Goal: Register for event/course

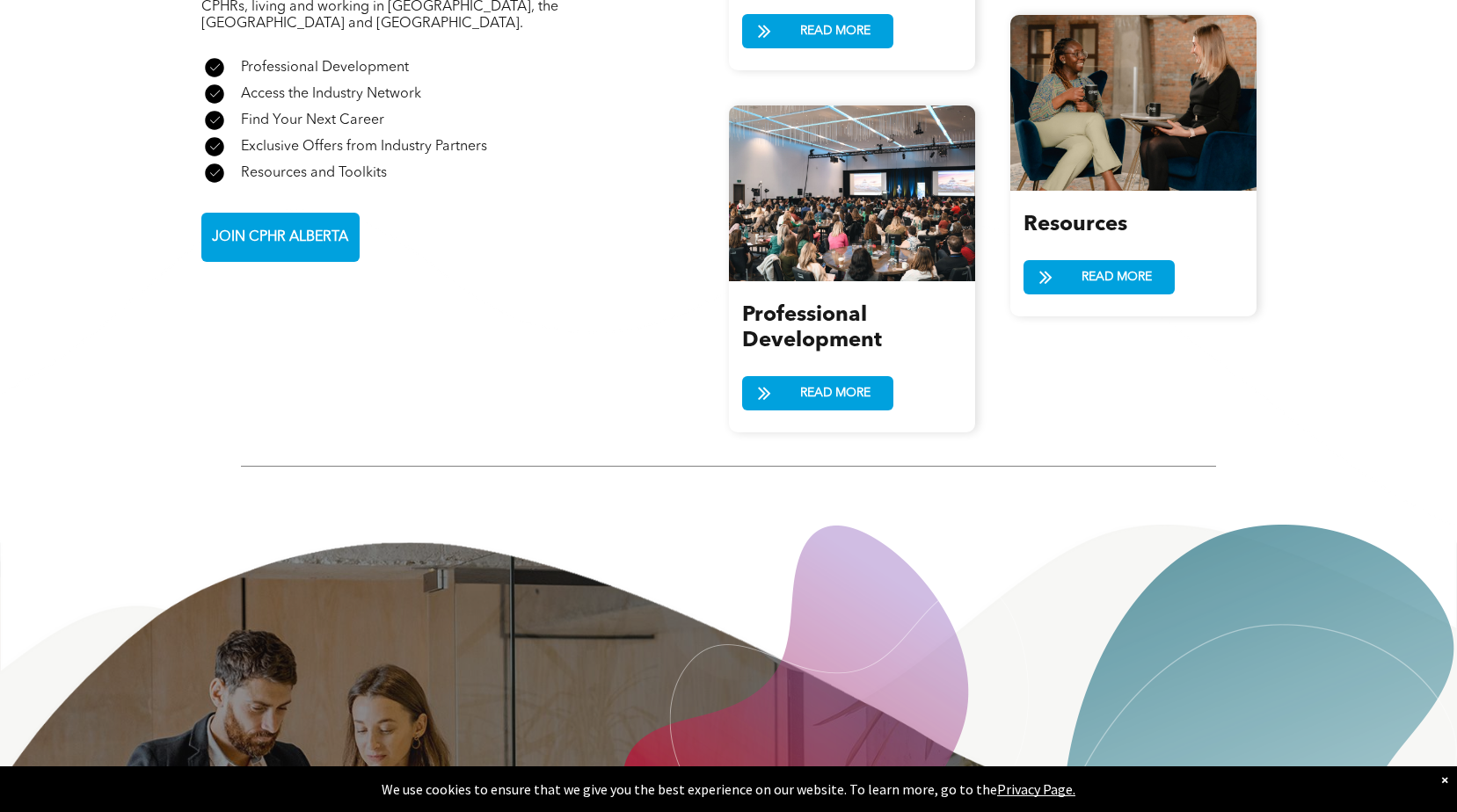
scroll to position [2328, 0]
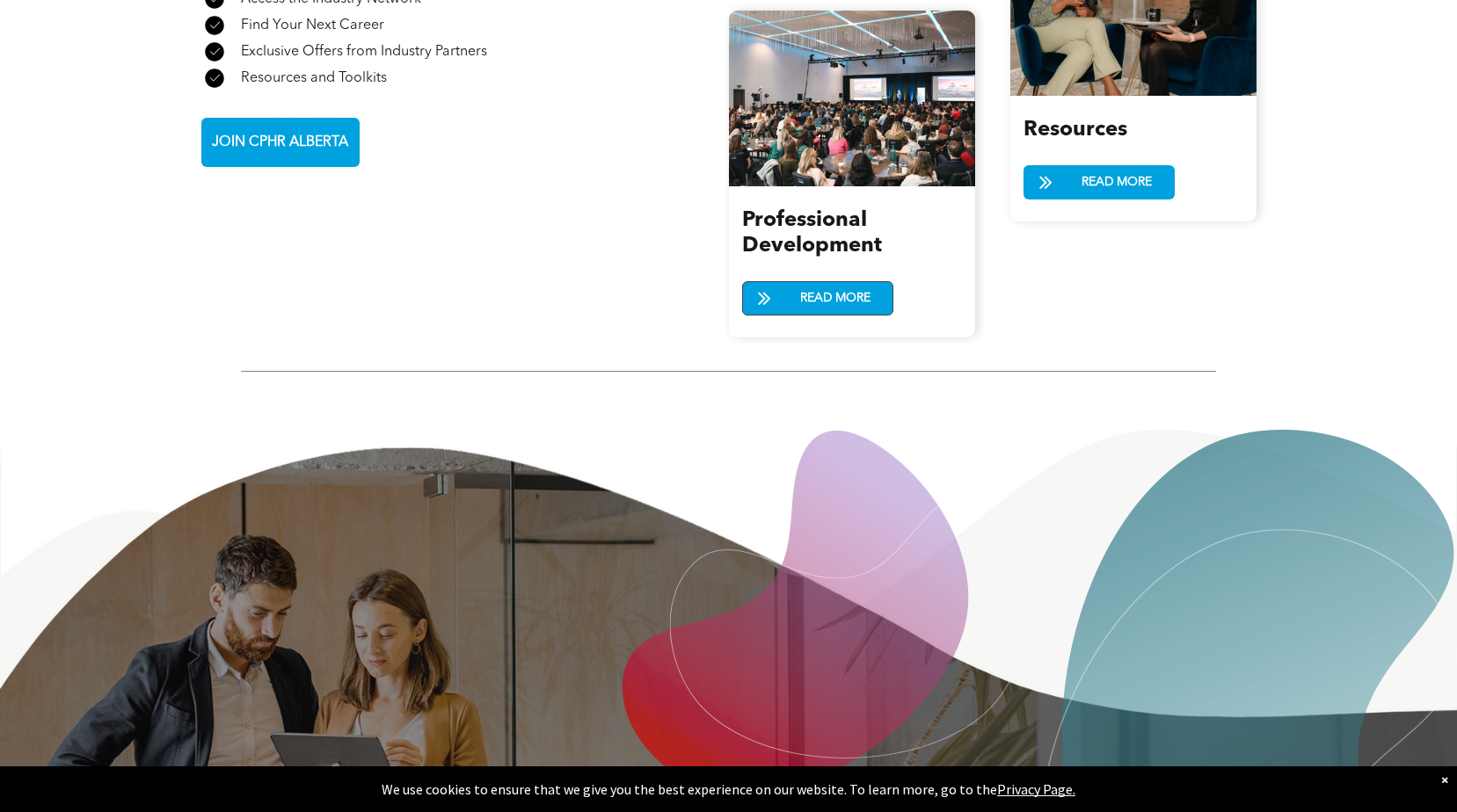
click at [843, 282] on span "READ MORE" at bounding box center [835, 298] width 83 height 32
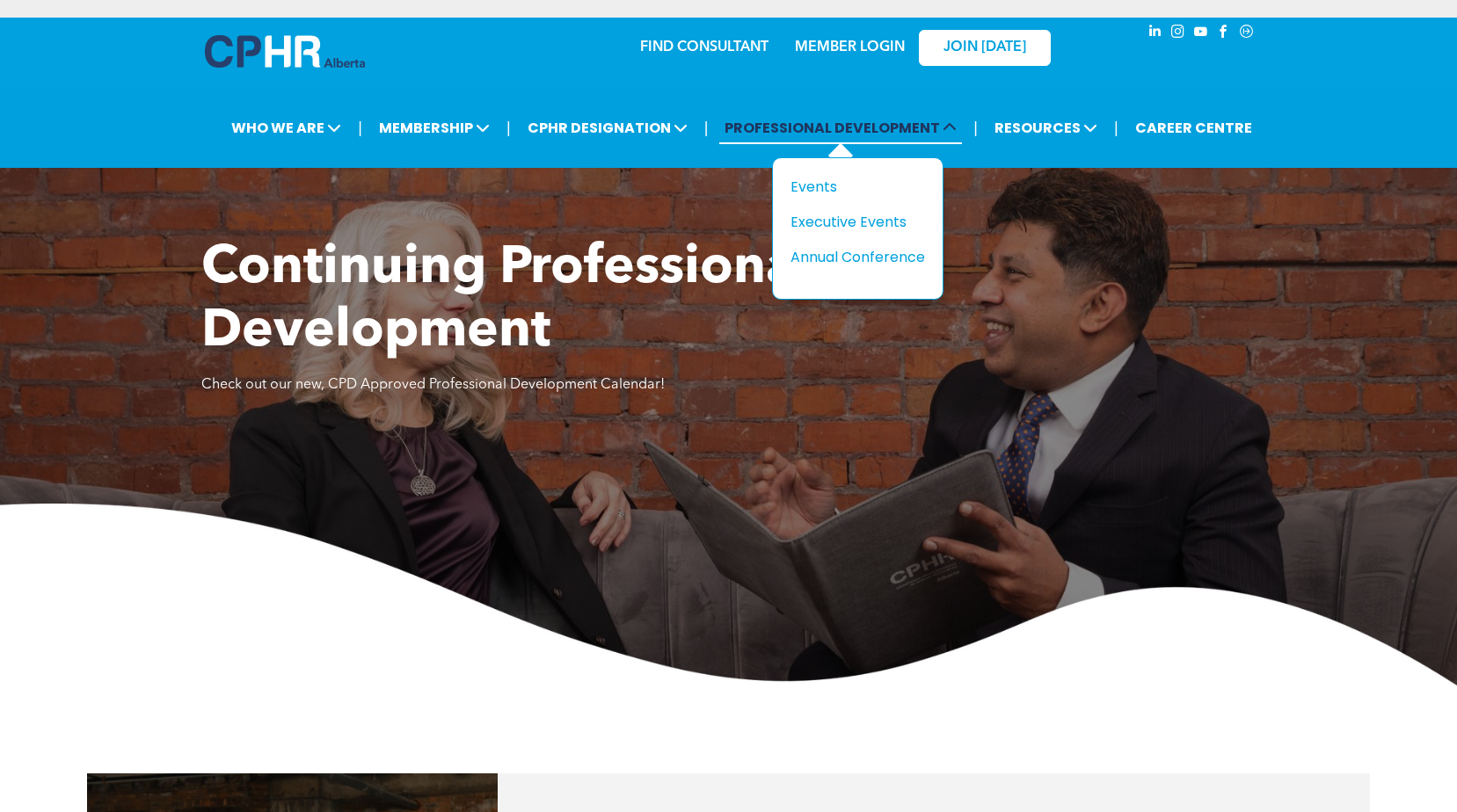
click at [846, 130] on span "PROFESSIONAL DEVELOPMENT" at bounding box center [840, 127] width 243 height 32
click at [829, 190] on div "Events" at bounding box center [851, 186] width 122 height 22
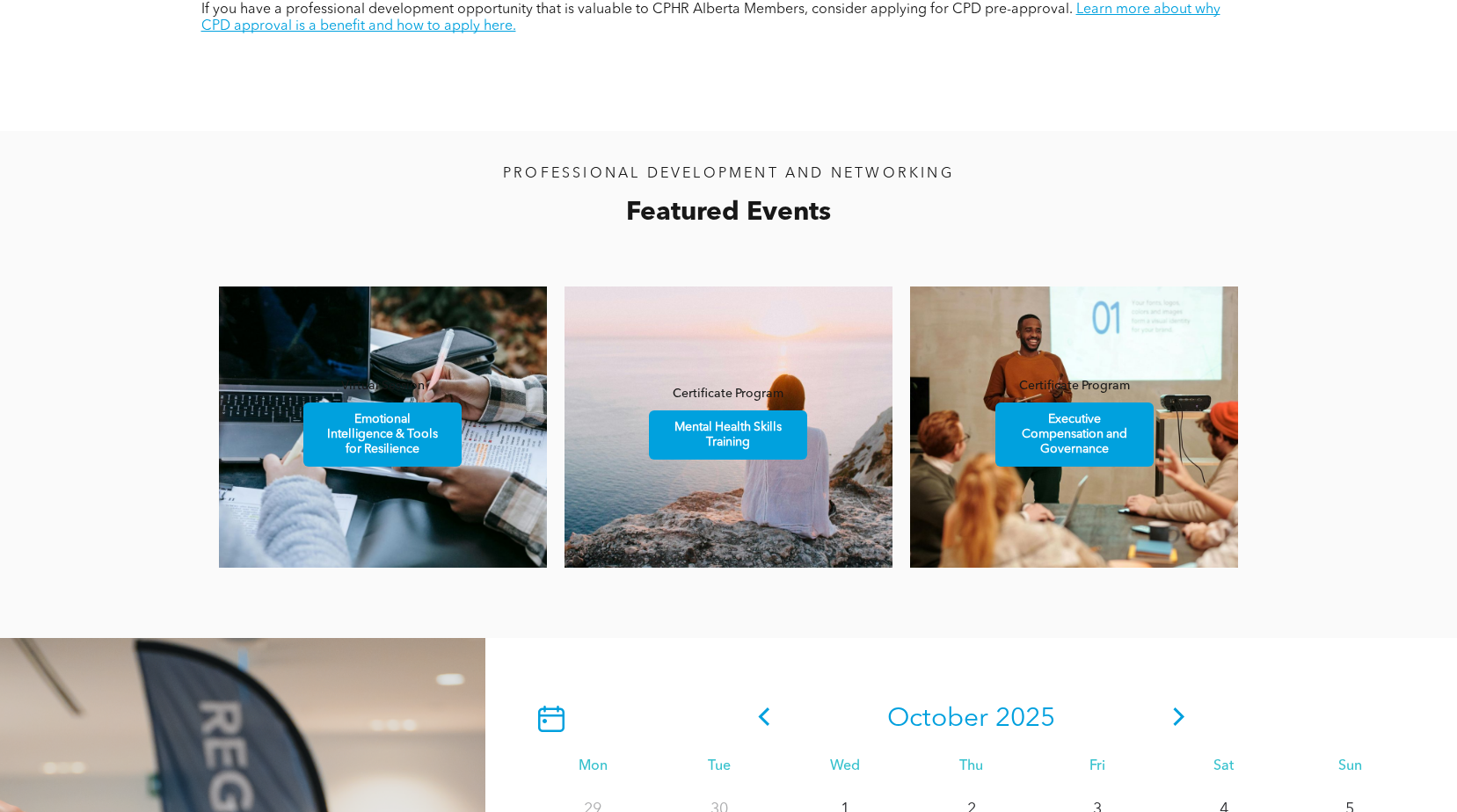
scroll to position [991, 0]
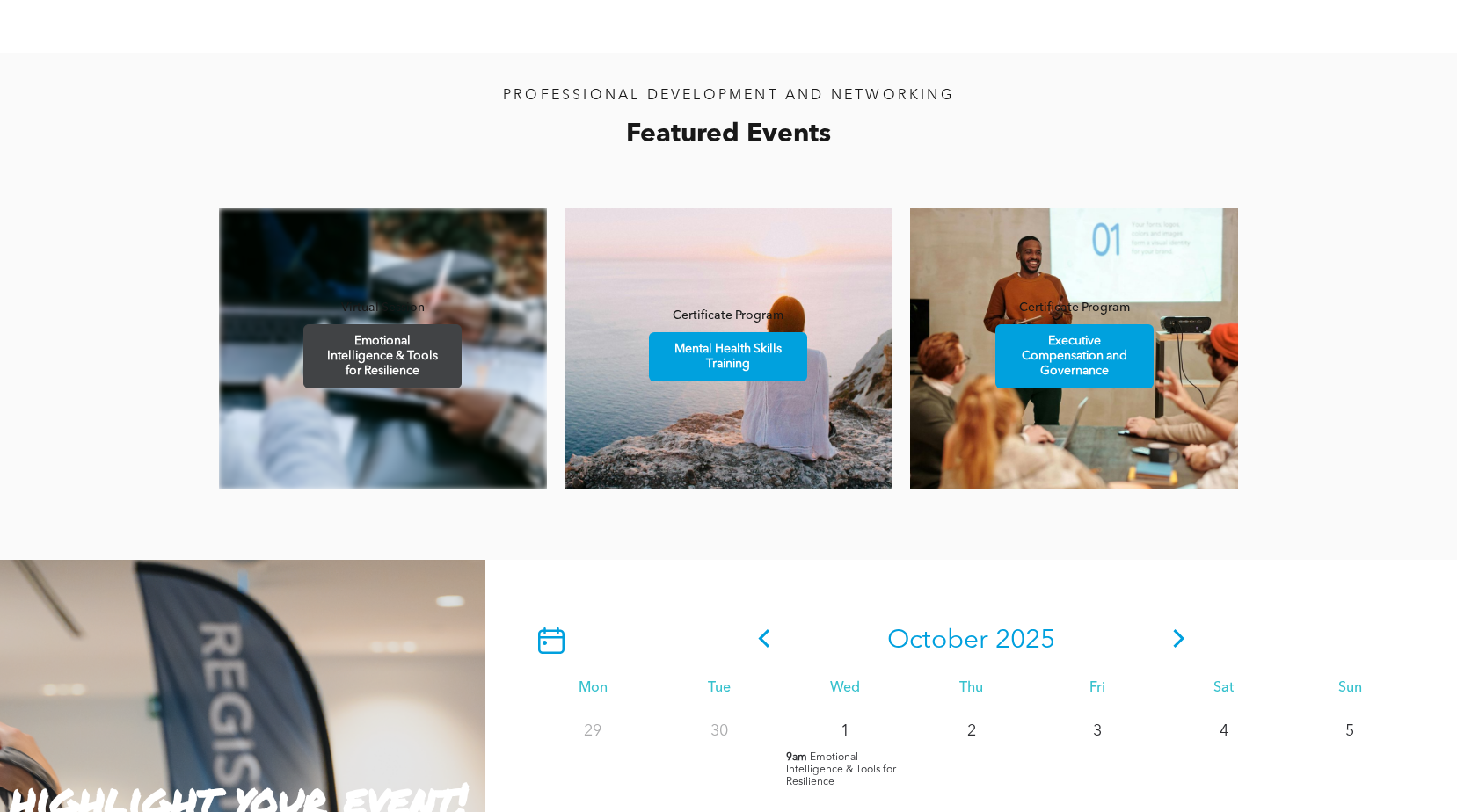
click at [415, 337] on span "Emotional Intelligence & Tools for Resilience" at bounding box center [382, 356] width 153 height 62
